Goal: Check status

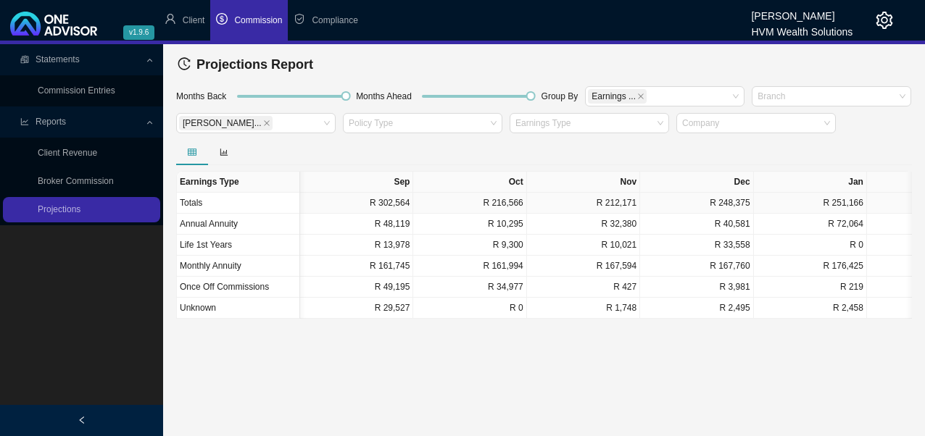
scroll to position [0, 1094]
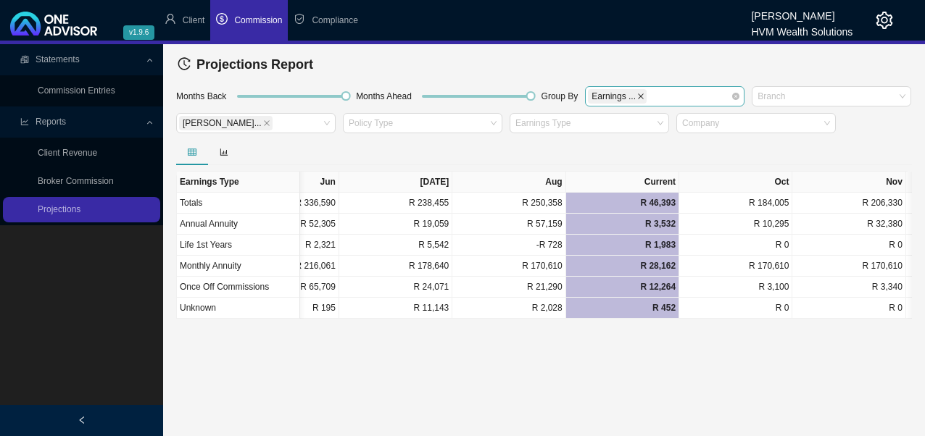
click at [637, 94] on icon "close" at bounding box center [640, 96] width 7 height 7
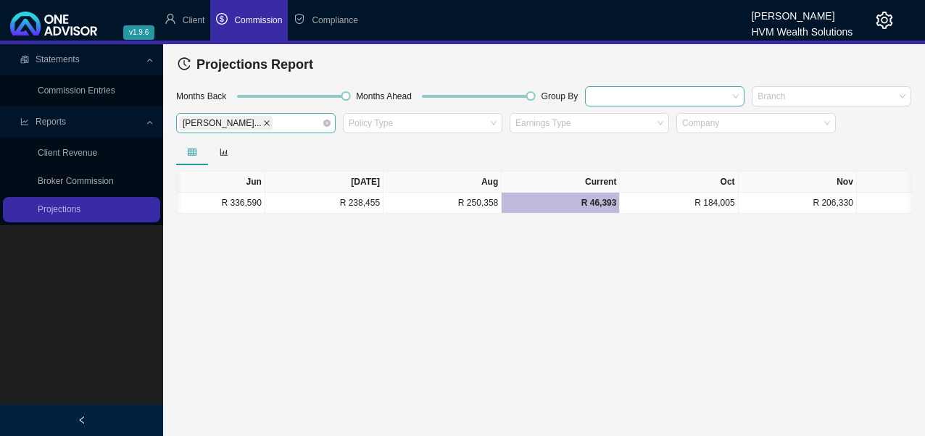
click at [263, 125] on icon "close" at bounding box center [266, 123] width 7 height 7
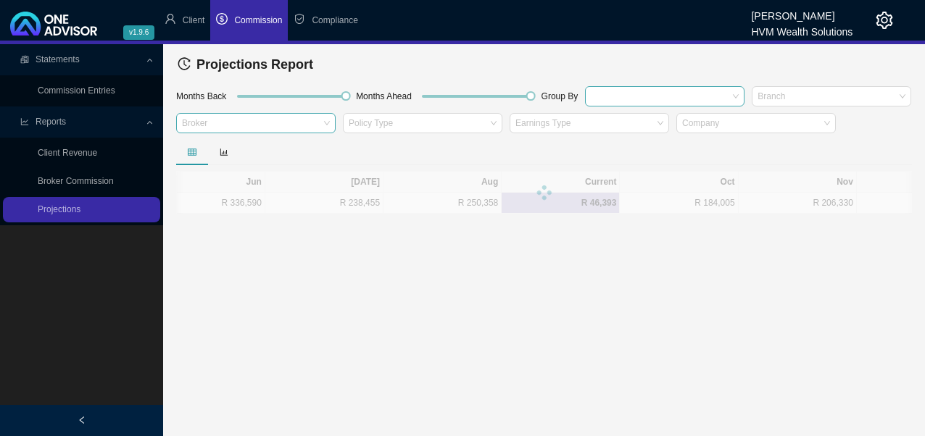
click at [322, 126] on div "Broker" at bounding box center [255, 123] width 159 height 20
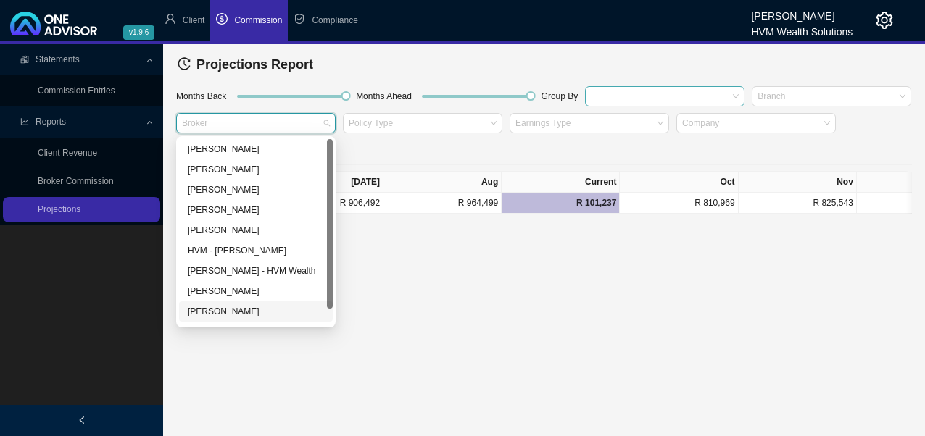
click at [228, 312] on div "[PERSON_NAME]" at bounding box center [256, 311] width 136 height 14
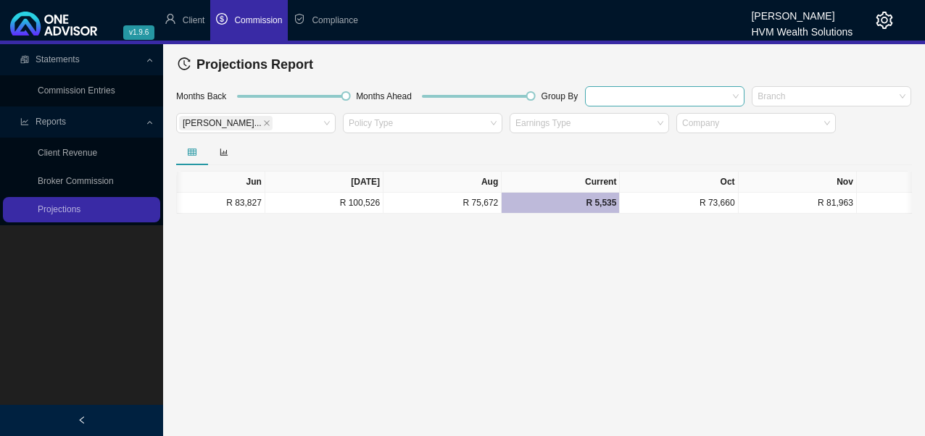
click at [524, 246] on main "Statements Commission Entries Reports Client Revenue Broker Commission Projecti…" at bounding box center [462, 240] width 925 height 392
click at [736, 94] on div at bounding box center [664, 96] width 159 height 20
click at [649, 143] on div "Earnings Type" at bounding box center [664, 142] width 136 height 14
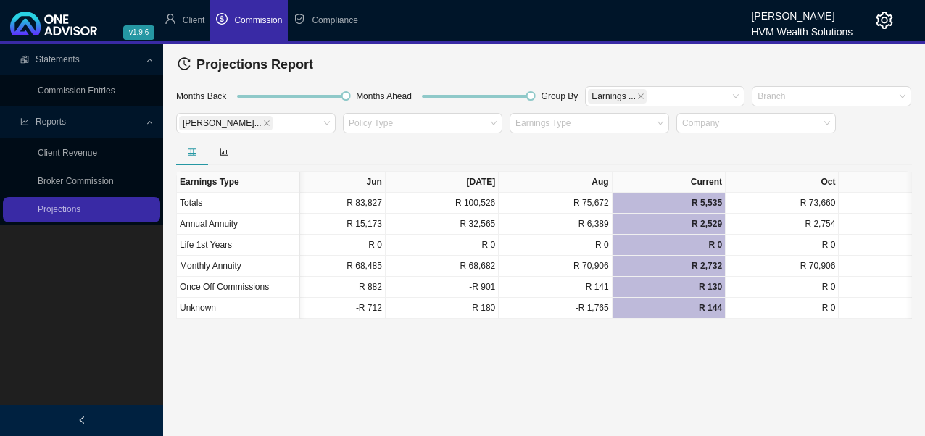
scroll to position [0, 1009]
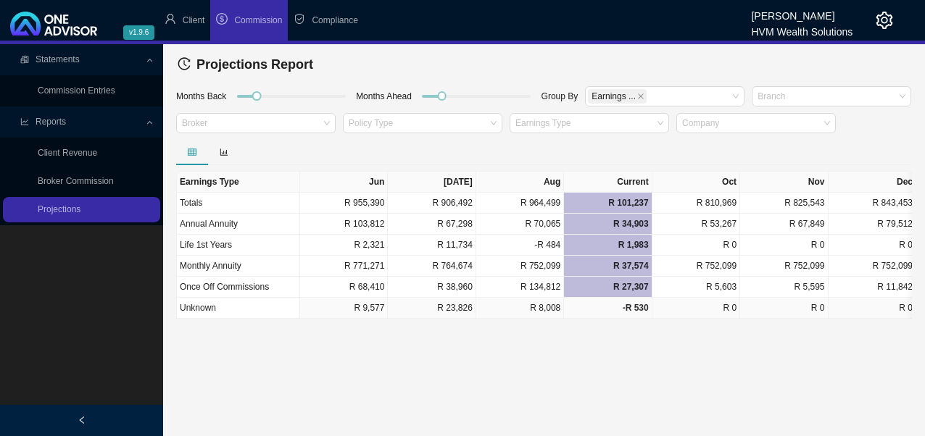
click at [635, 316] on td "-R 530" at bounding box center [608, 308] width 88 height 21
click at [322, 119] on div "Broker" at bounding box center [255, 123] width 159 height 20
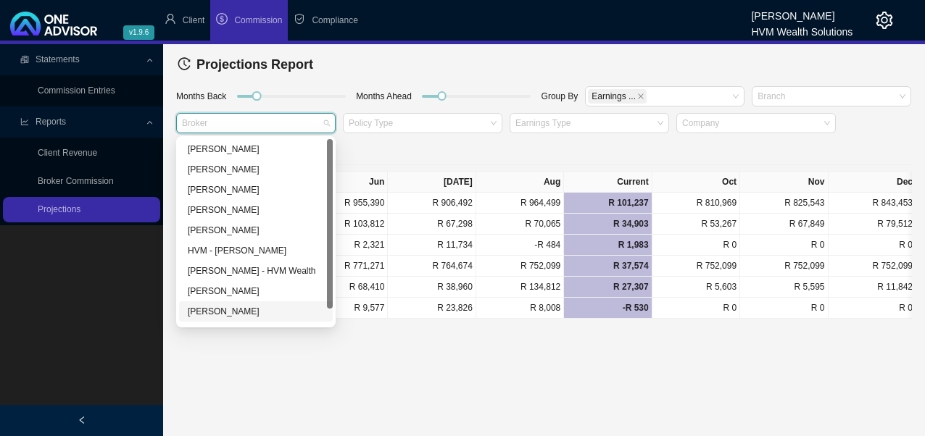
click at [241, 316] on div "[PERSON_NAME]" at bounding box center [256, 311] width 136 height 14
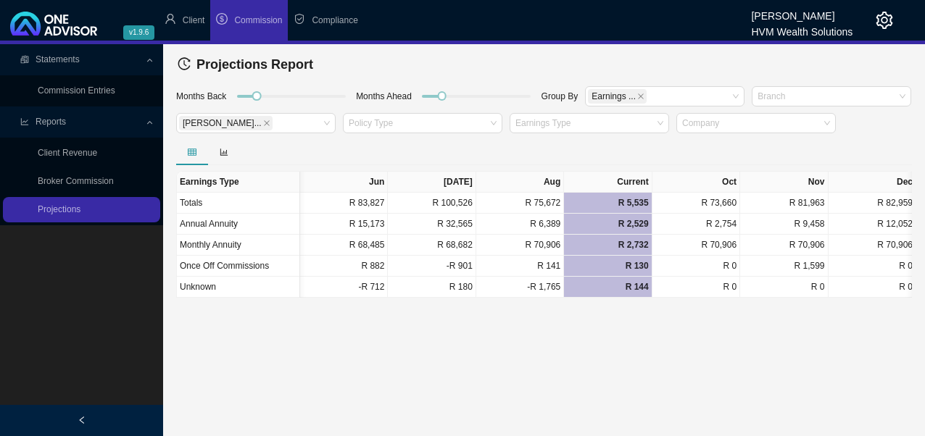
scroll to position [0, 4]
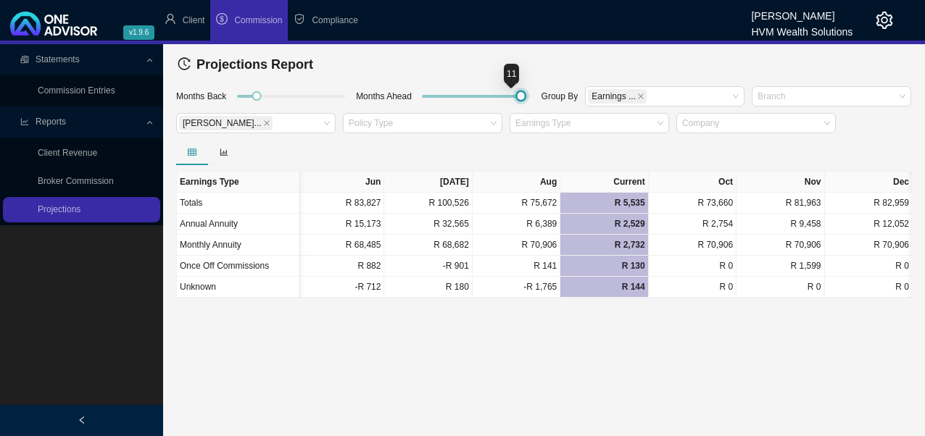
drag, startPoint x: 439, startPoint y: 95, endPoint x: 515, endPoint y: 105, distance: 76.8
click at [515, 105] on div at bounding box center [476, 99] width 122 height 28
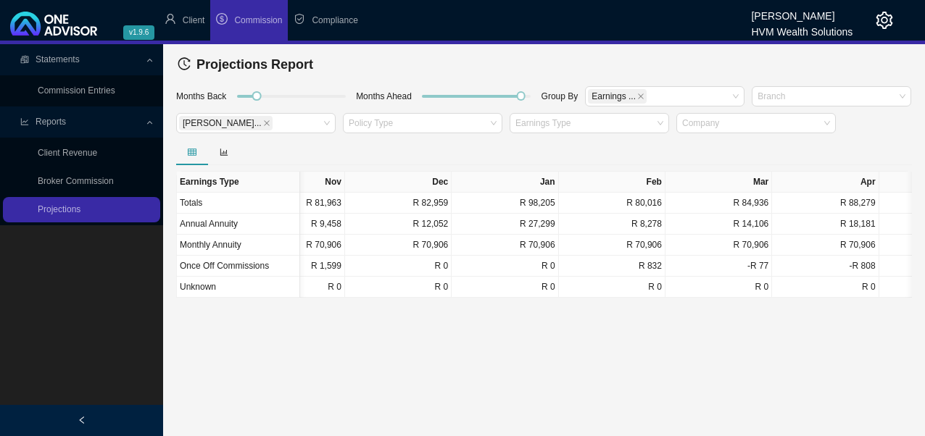
scroll to position [0, 580]
